Goal: Find specific page/section: Find specific page/section

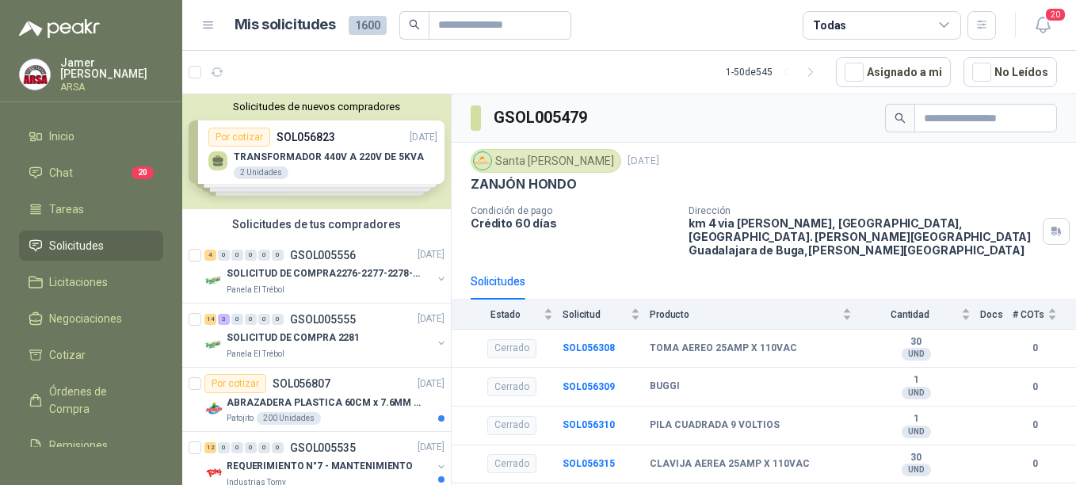
scroll to position [1130, 0]
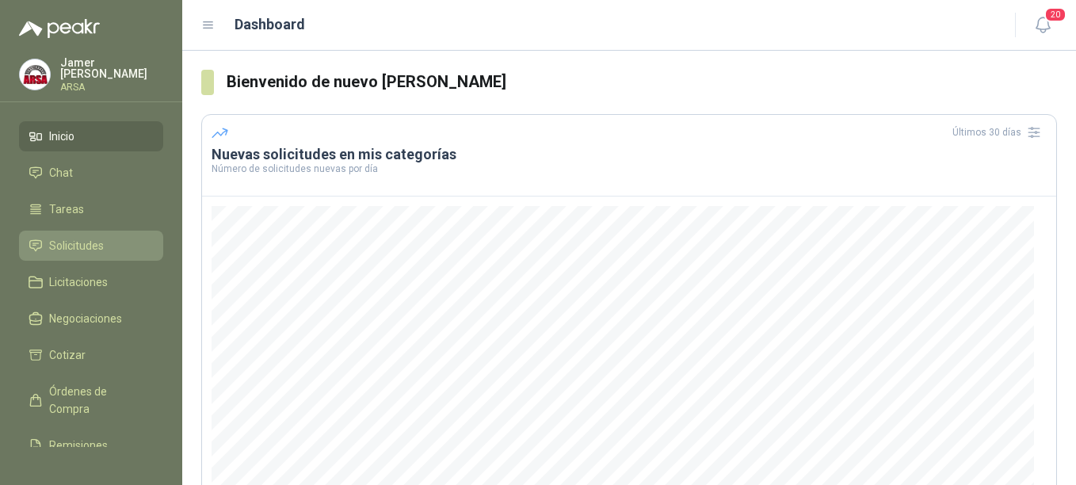
click at [111, 240] on li "Solicitudes" at bounding box center [91, 245] width 125 height 17
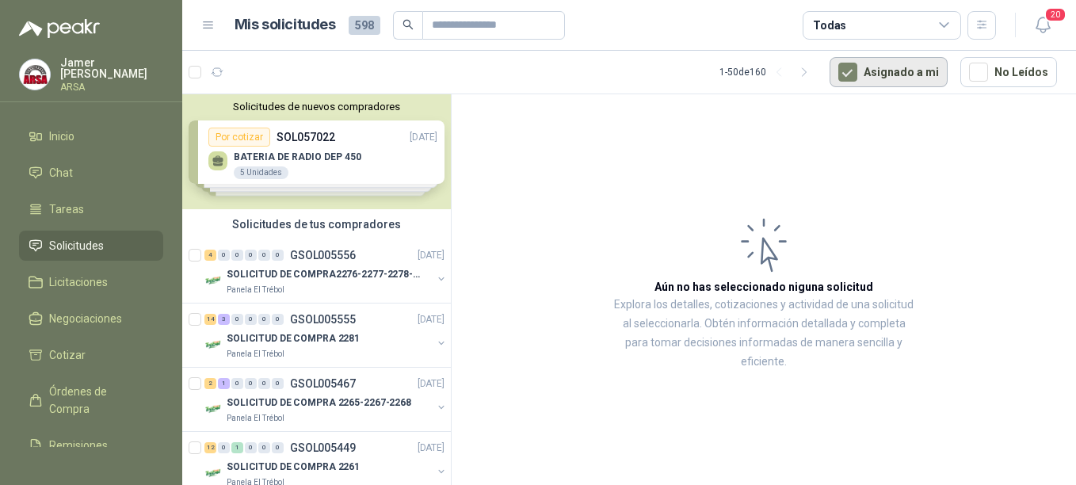
click at [919, 77] on button "Asignado a mi" at bounding box center [889, 72] width 118 height 30
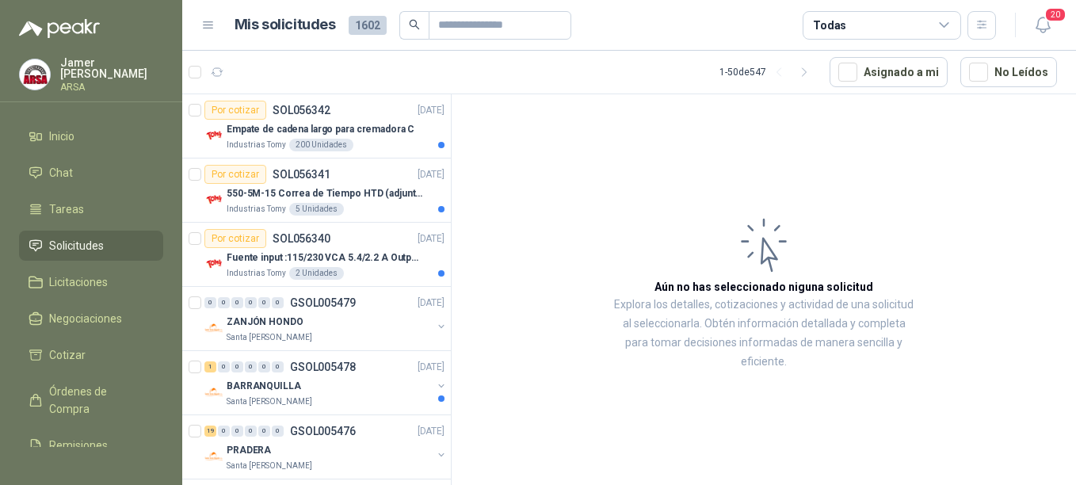
scroll to position [1235, 0]
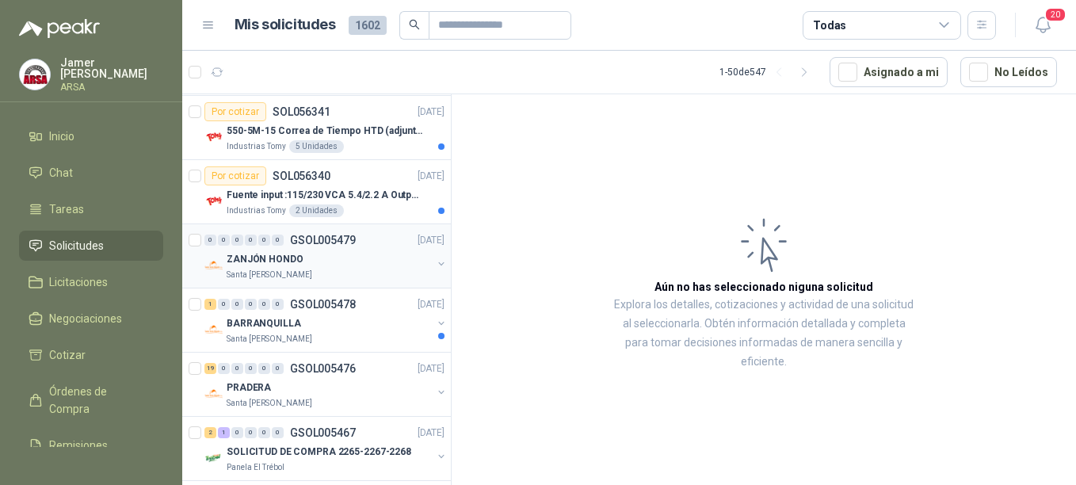
click at [288, 272] on p "Santa [PERSON_NAME]" at bounding box center [270, 275] width 86 height 13
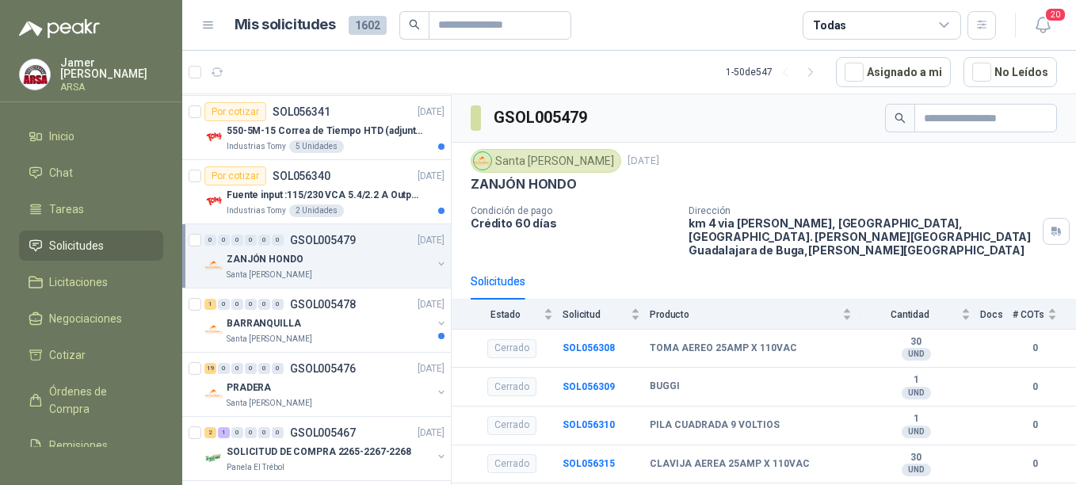
scroll to position [18, 0]
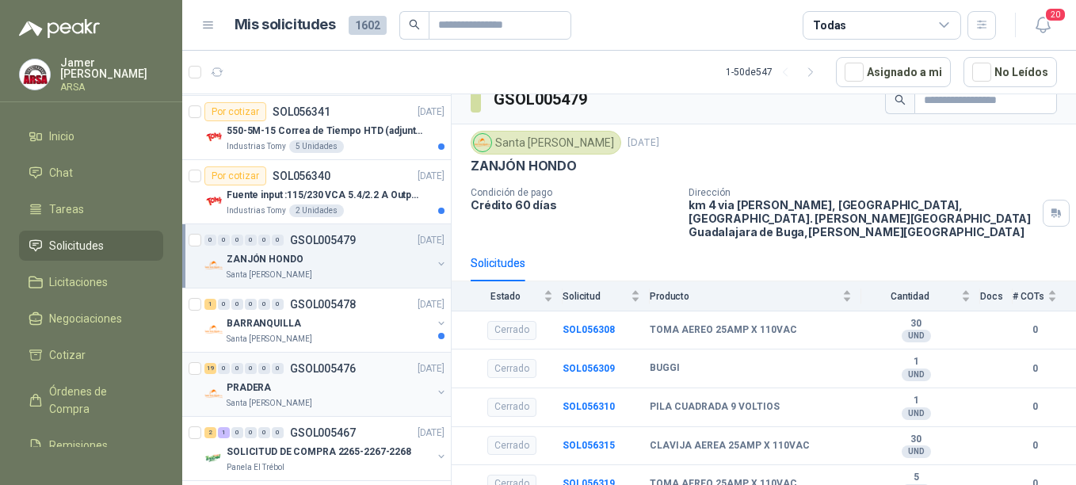
click at [292, 396] on div "PRADERA" at bounding box center [329, 387] width 205 height 19
